Goal: Information Seeking & Learning: Learn about a topic

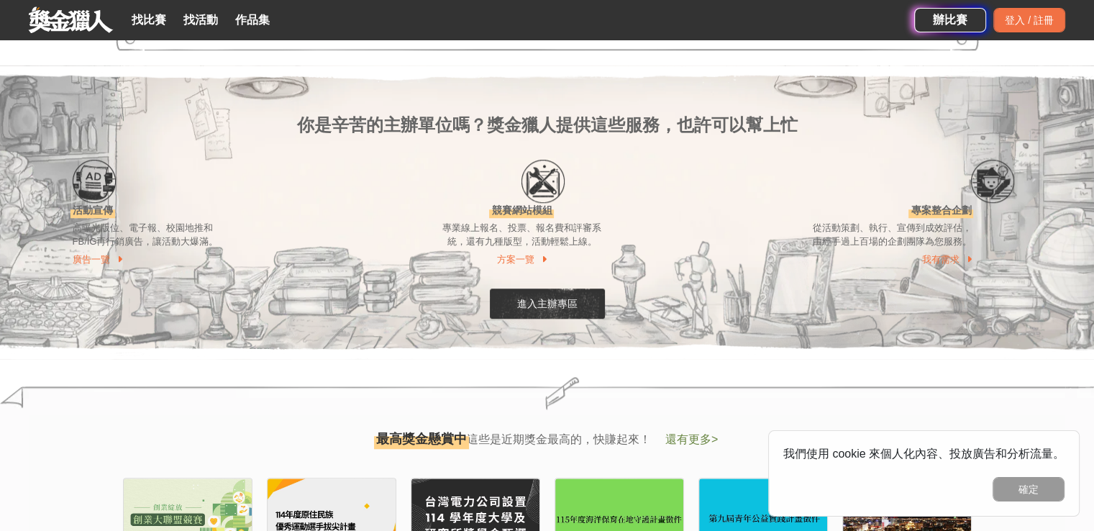
scroll to position [1439, 0]
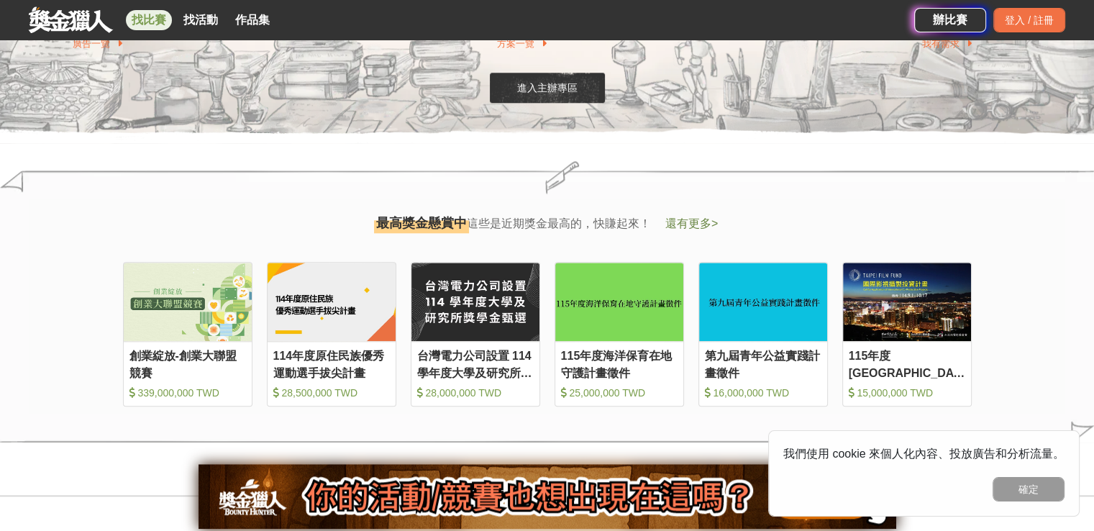
click at [144, 11] on link "找比賽" at bounding box center [149, 20] width 46 height 20
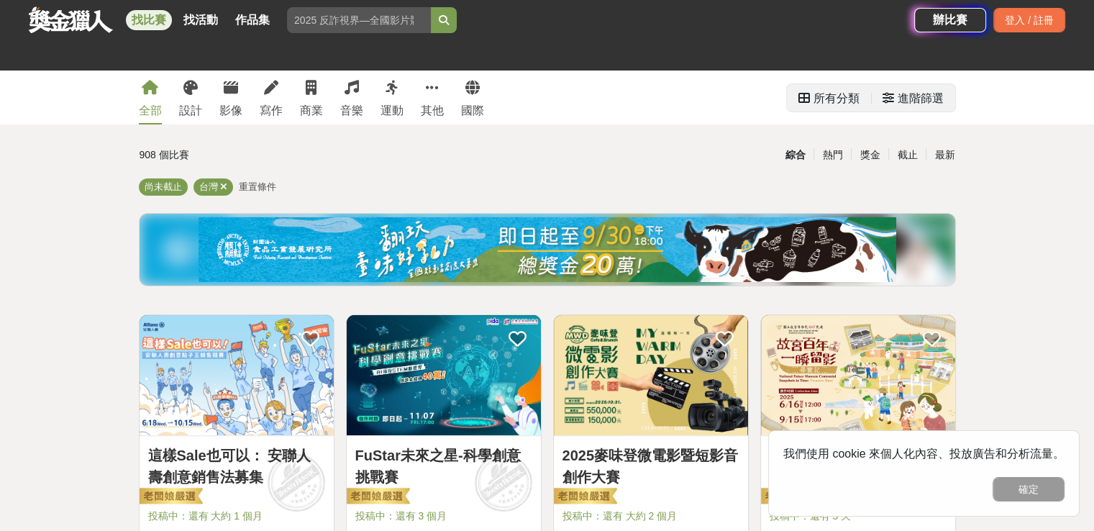
click at [911, 101] on div "進階篩選" at bounding box center [921, 98] width 46 height 29
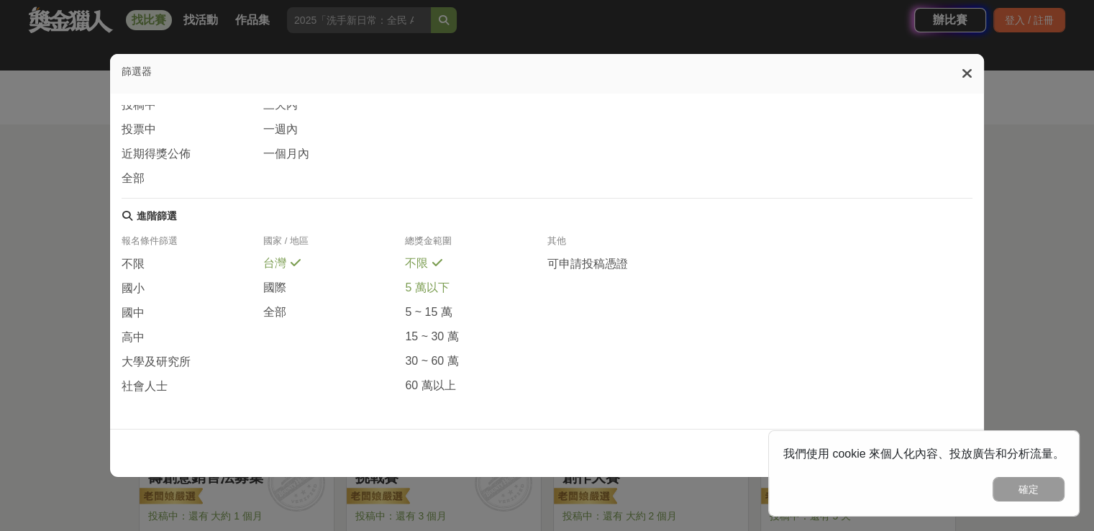
scroll to position [72, 0]
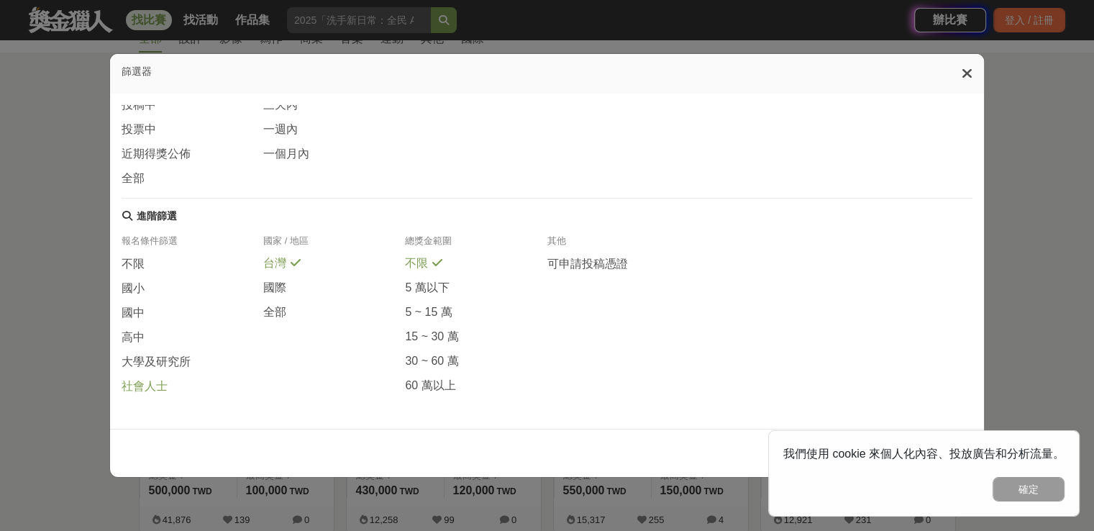
click at [155, 386] on span "社會人士" at bounding box center [145, 386] width 46 height 15
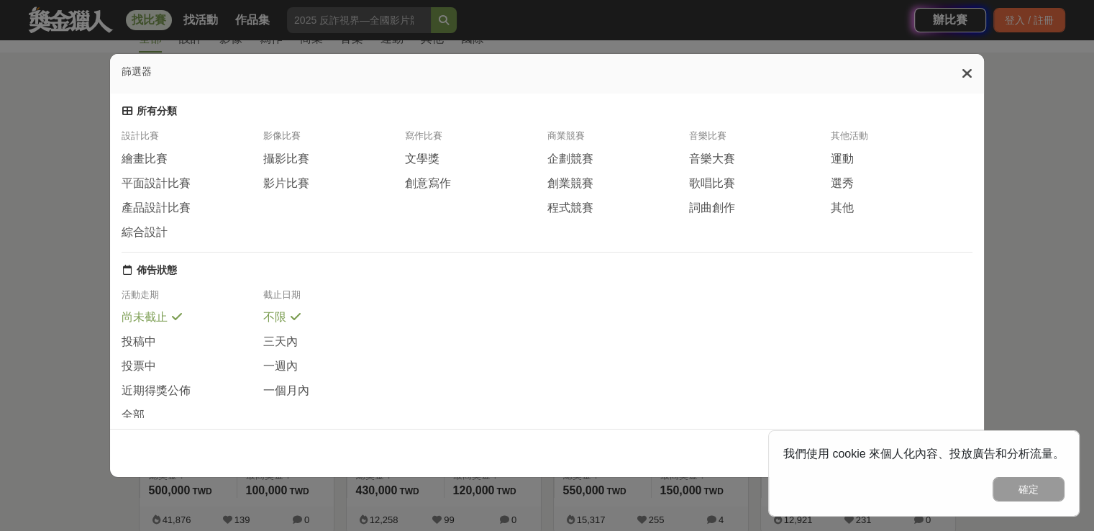
scroll to position [260, 0]
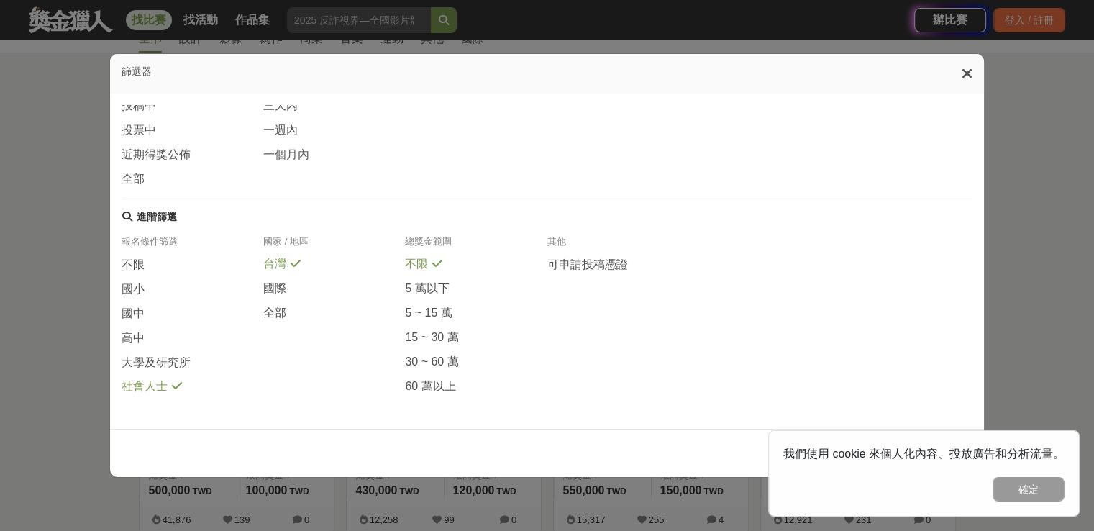
click at [973, 73] on icon at bounding box center [967, 73] width 11 height 14
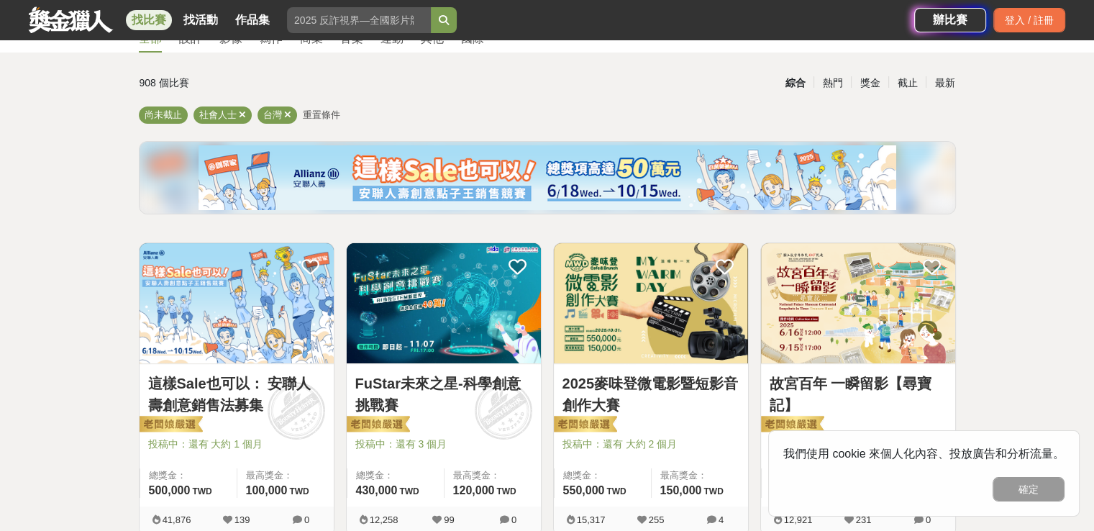
scroll to position [0, 0]
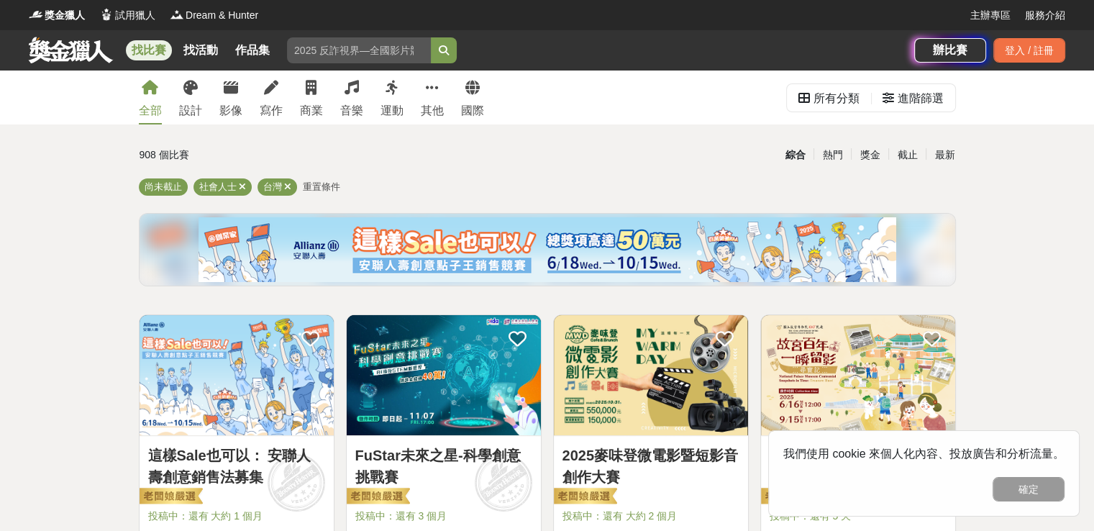
click at [927, 82] on div "所有分類 進階篩選" at bounding box center [871, 98] width 170 height 54
click at [922, 100] on div "進階篩選" at bounding box center [921, 98] width 46 height 29
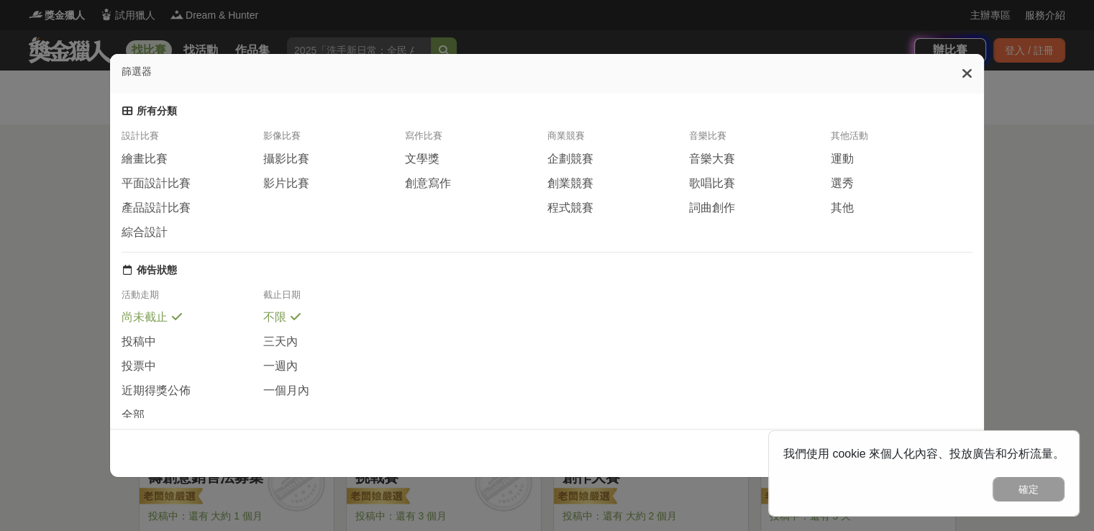
scroll to position [260, 0]
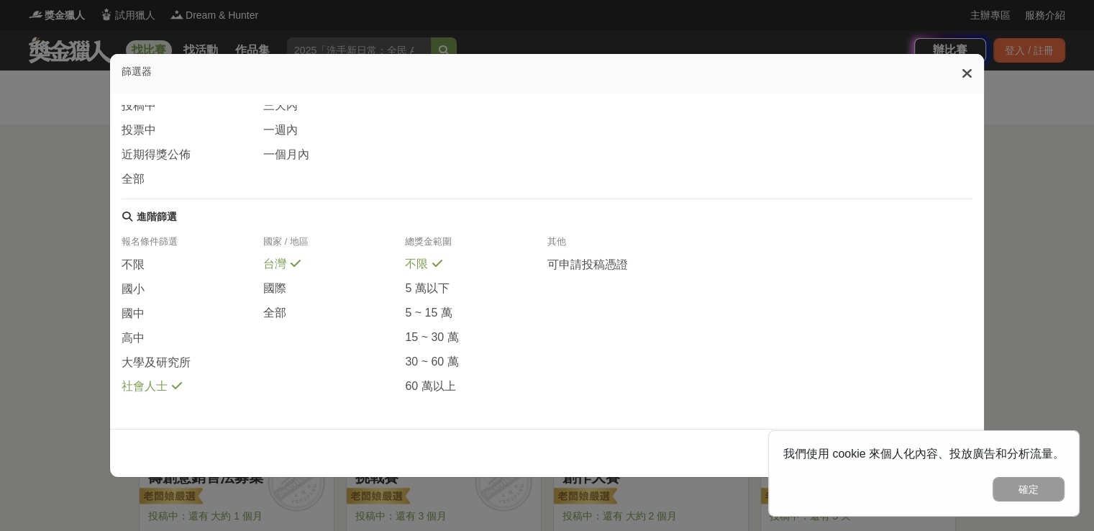
click at [973, 72] on icon at bounding box center [967, 73] width 11 height 14
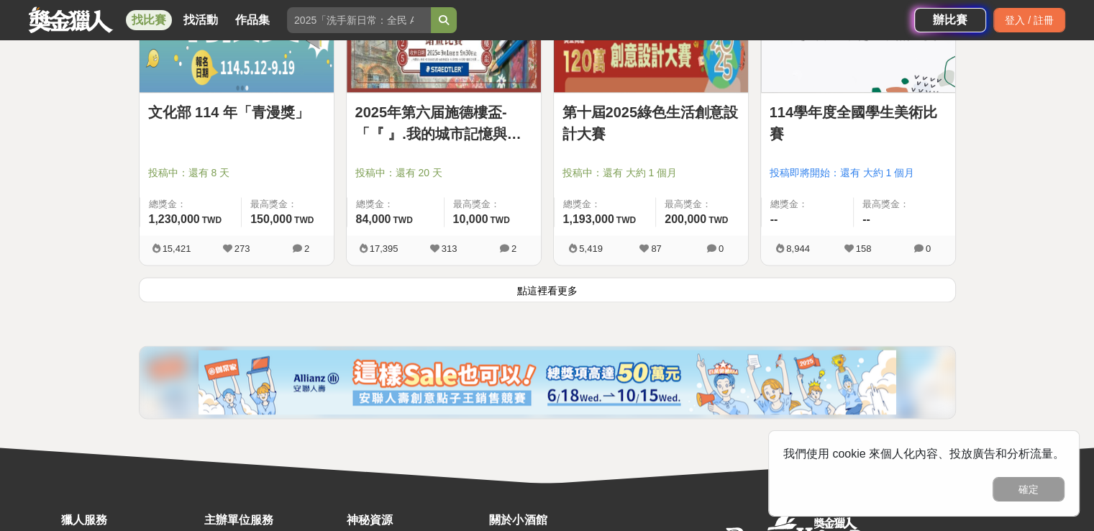
scroll to position [1942, 0]
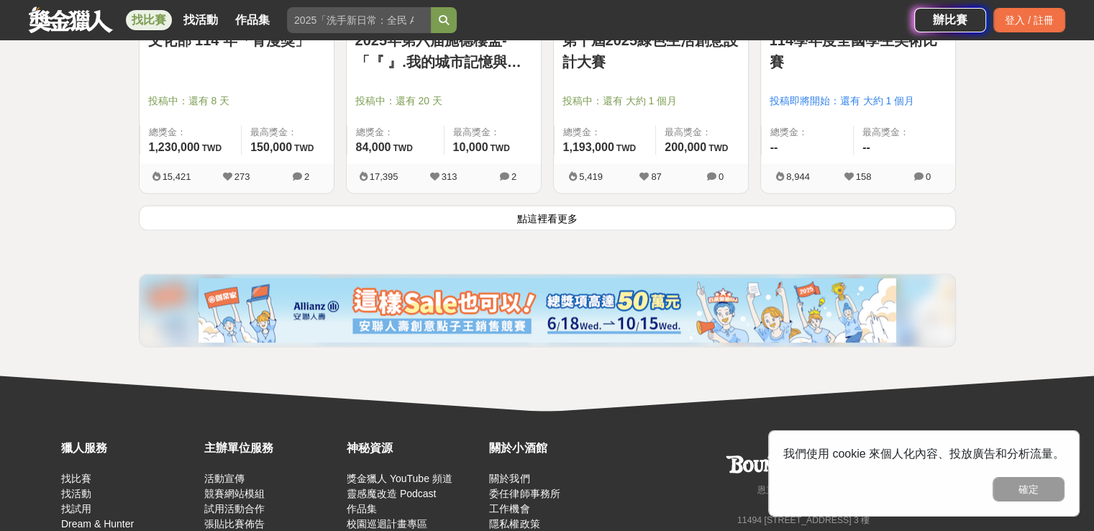
click at [542, 219] on button "點這裡看更多" at bounding box center [547, 217] width 817 height 25
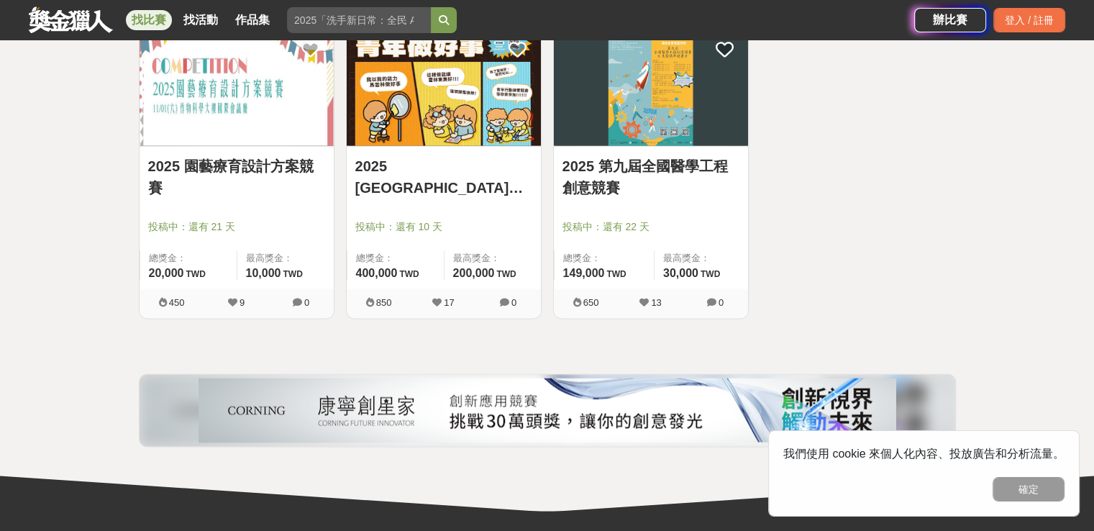
scroll to position [2806, 0]
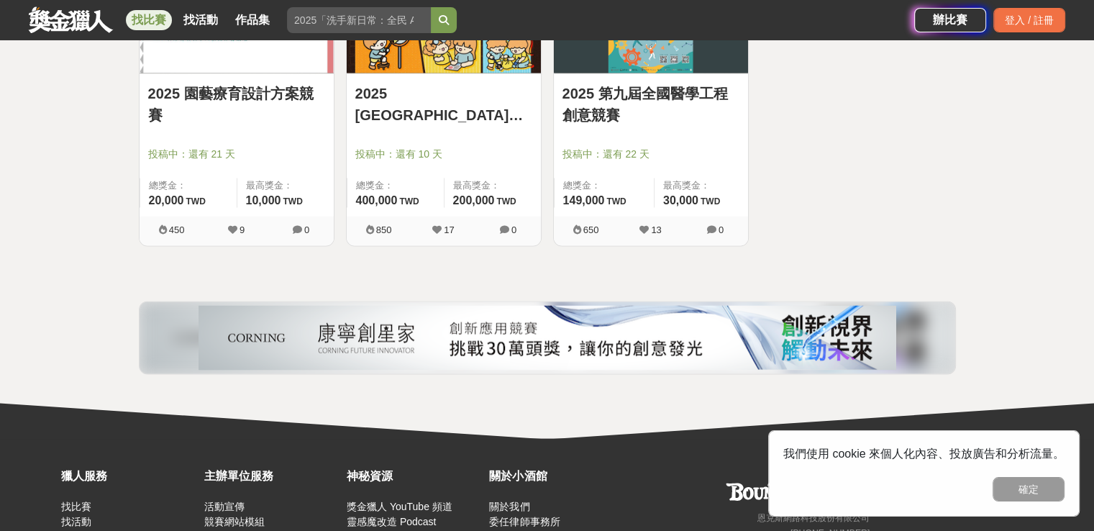
click at [667, 60] on img at bounding box center [651, 13] width 194 height 120
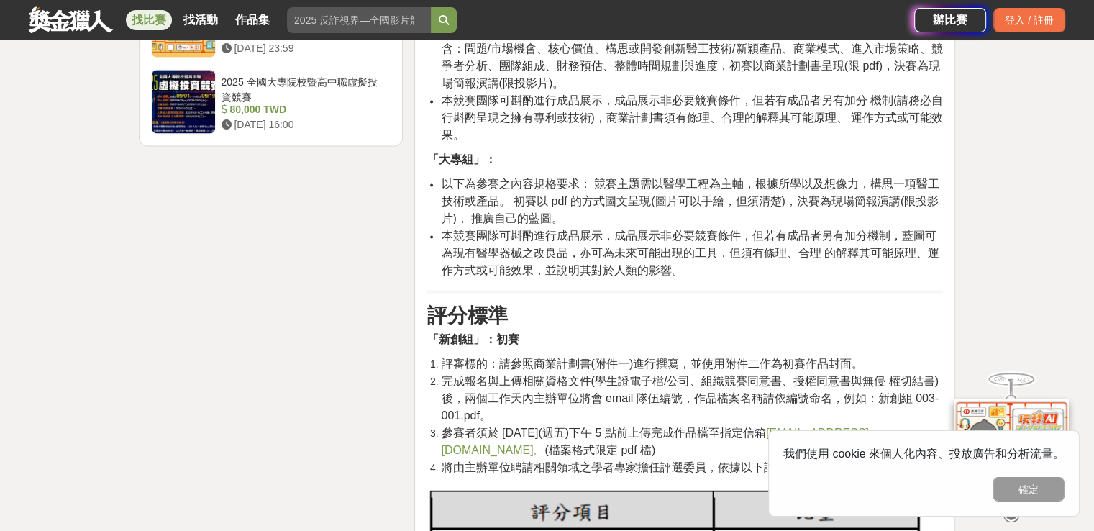
scroll to position [2446, 0]
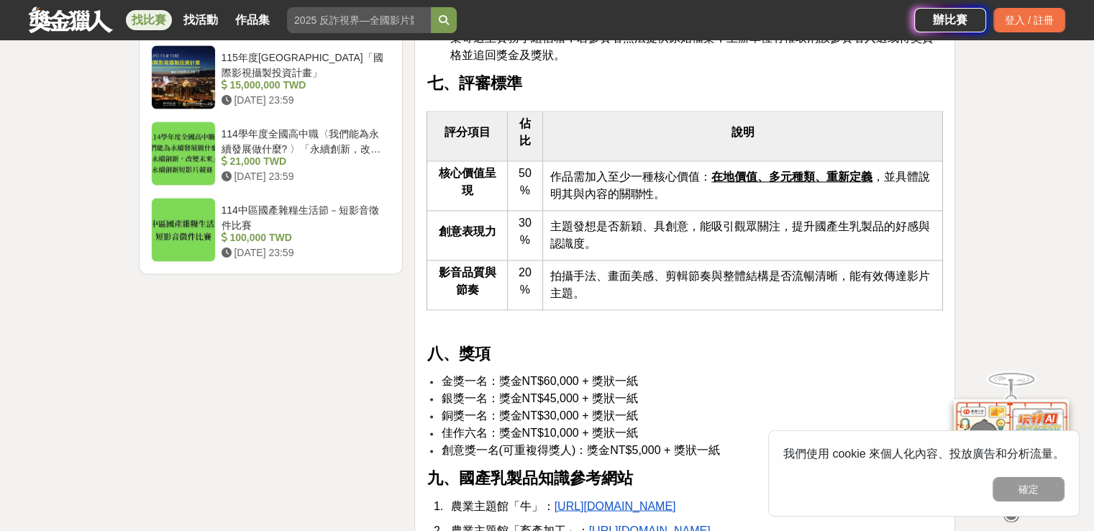
scroll to position [2374, 0]
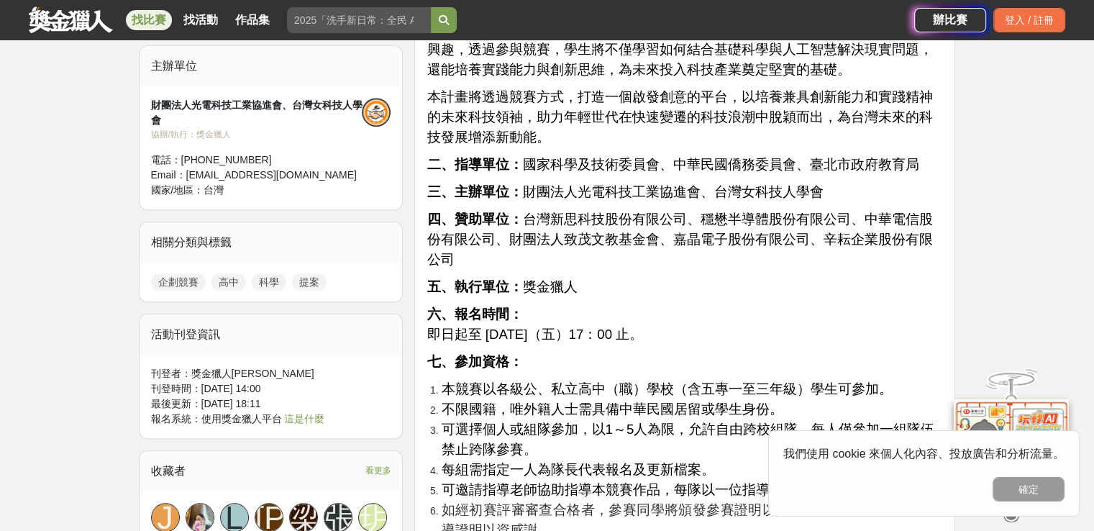
scroll to position [1223, 0]
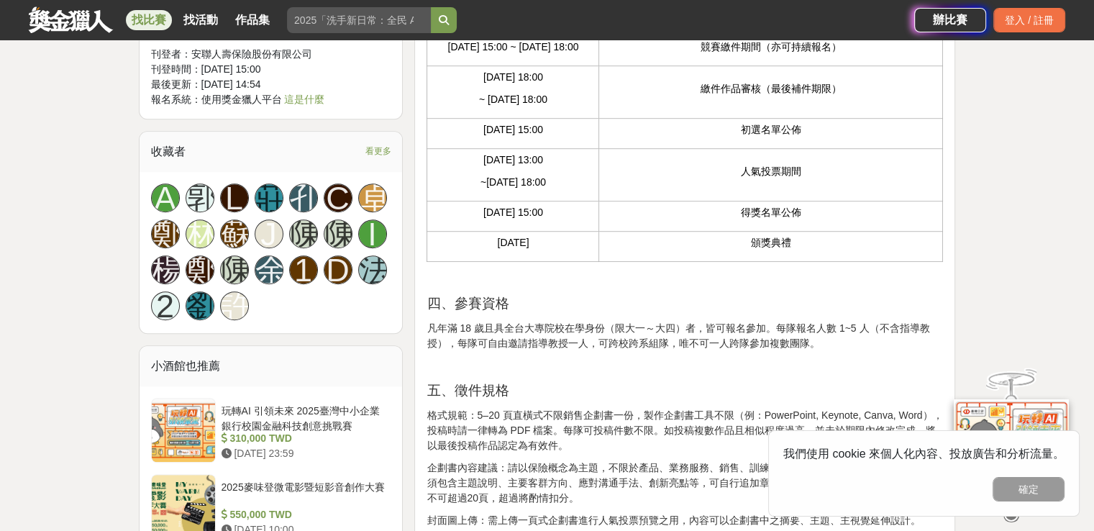
scroll to position [1007, 0]
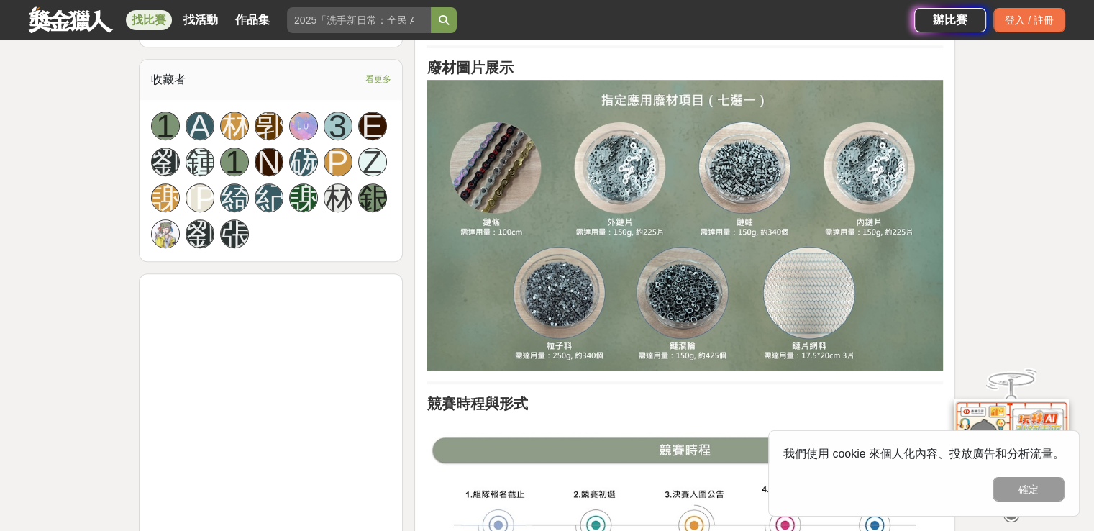
scroll to position [1295, 0]
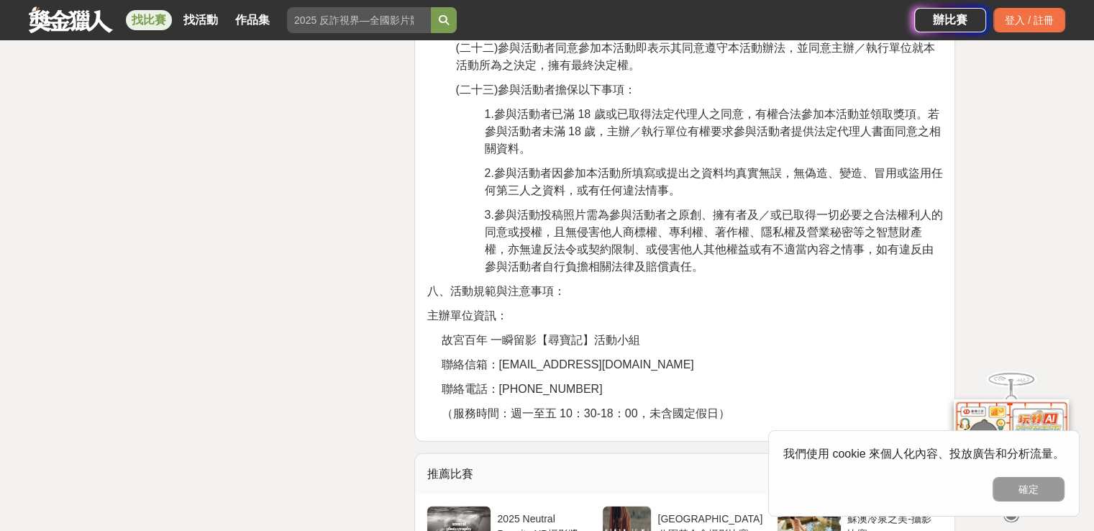
scroll to position [3957, 0]
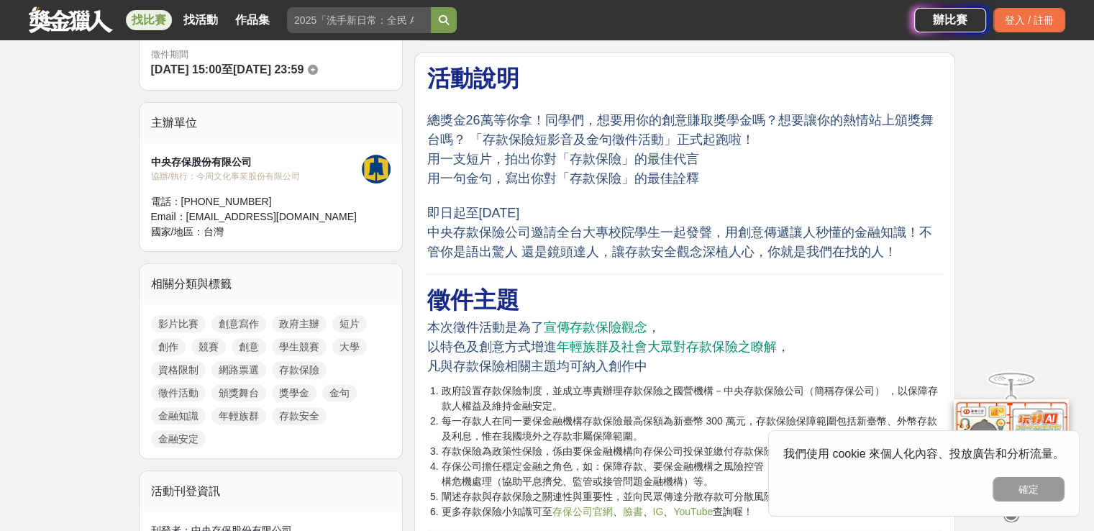
scroll to position [647, 0]
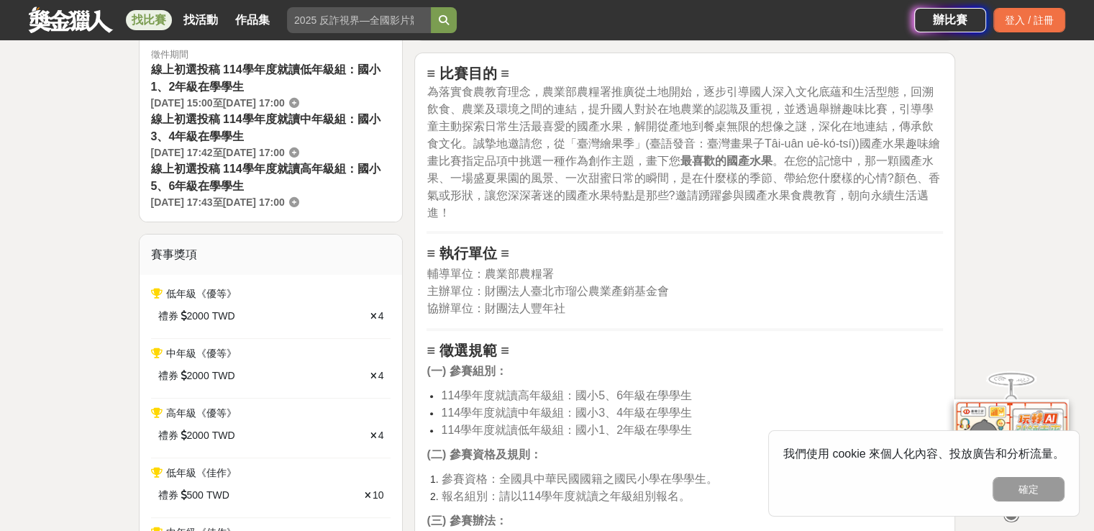
scroll to position [647, 0]
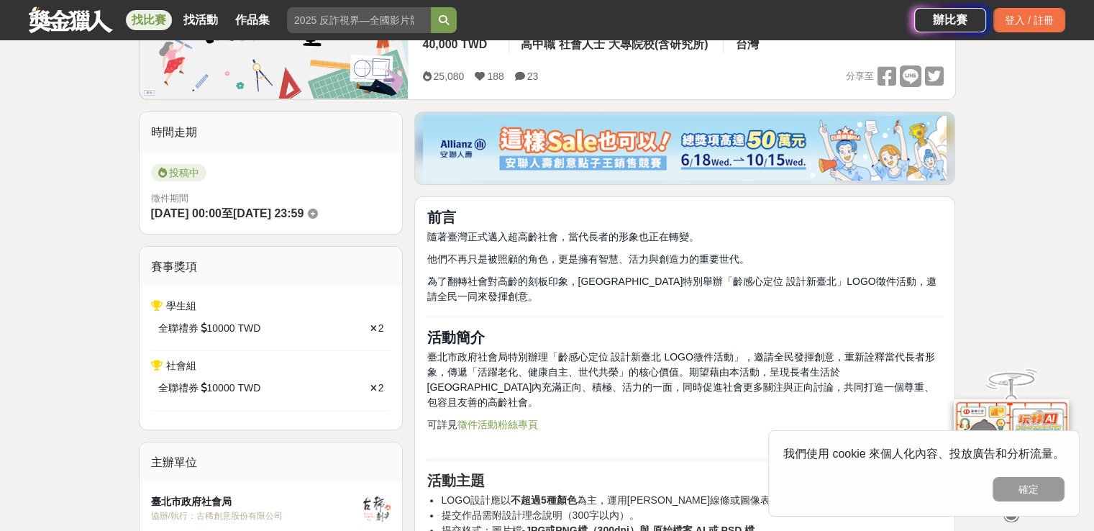
scroll to position [72, 0]
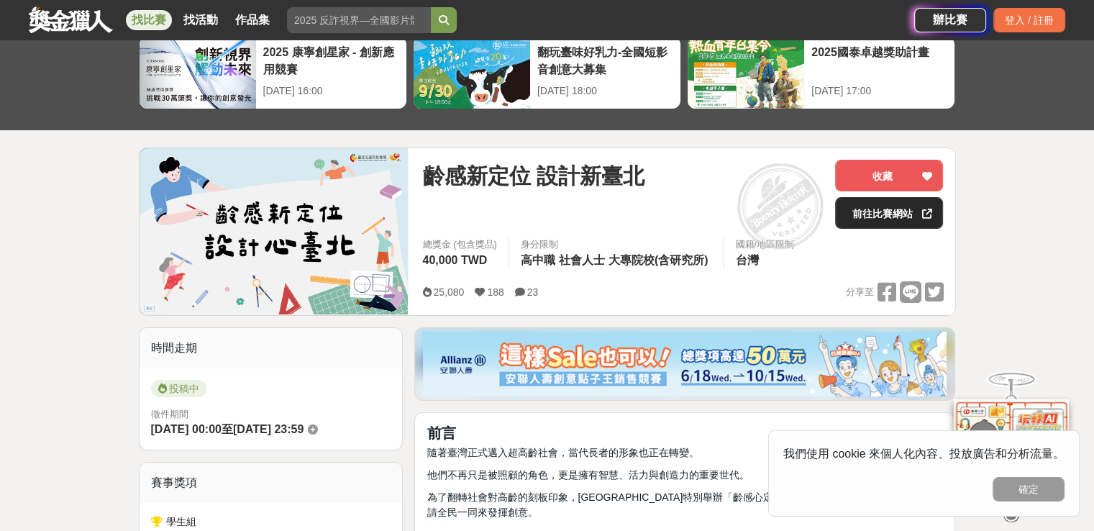
click at [880, 214] on link "前往比賽網站" at bounding box center [889, 213] width 108 height 32
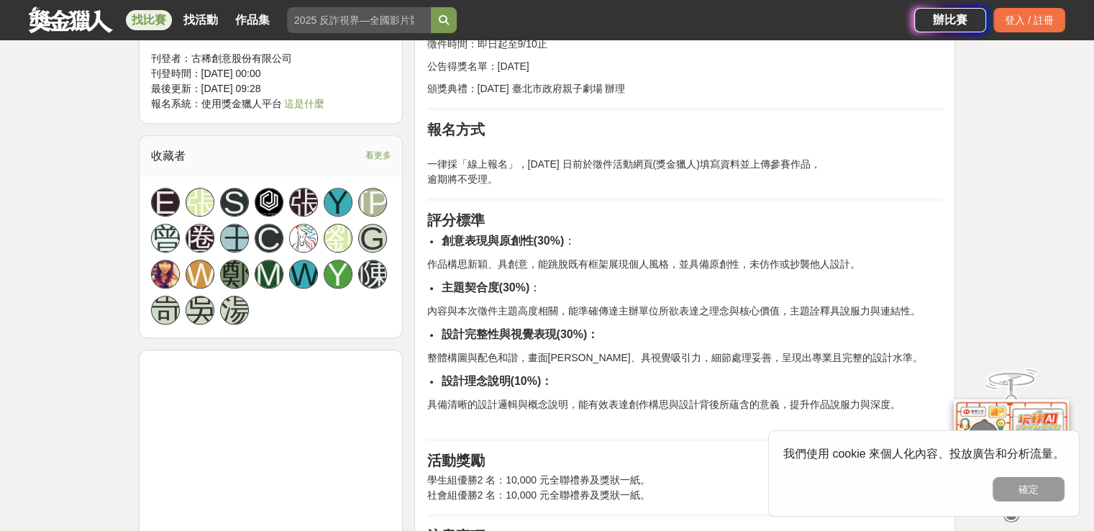
scroll to position [1367, 0]
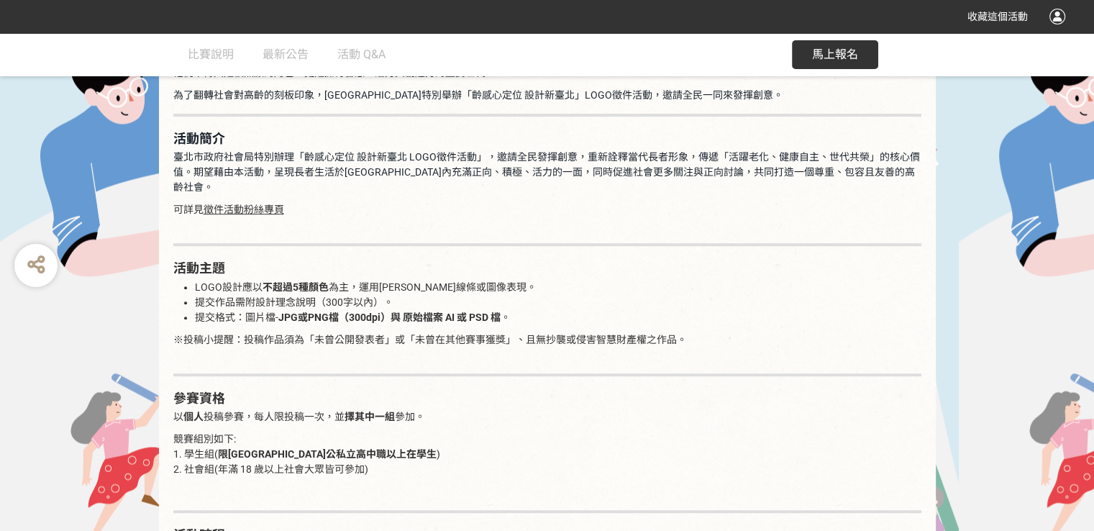
scroll to position [791, 0]
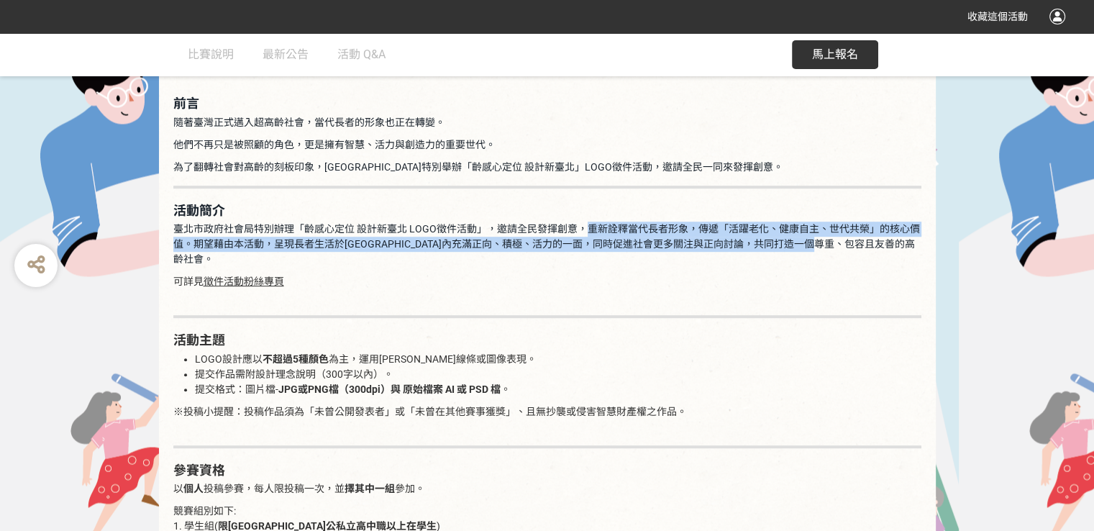
drag, startPoint x: 581, startPoint y: 226, endPoint x: 892, endPoint y: 245, distance: 311.4
click at [892, 245] on p "臺北市政府社會局特別辦理「齡感心定位 設計新臺北 LOGO徵件活動」，邀請全民發揮創意，重新詮釋當代長者形象，傳遞「活躍老化、健康自主、世代共榮」的核心價值。…" at bounding box center [547, 244] width 748 height 45
copy span "重新詮釋當代長者形象，傳遞「活躍老化、健康自主、世代共榮」的核心價值。期望藉由本活動，呈現長者生活於[GEOGRAPHIC_DATA]內充滿正向、積極、活力的…"
